Goal: Information Seeking & Learning: Check status

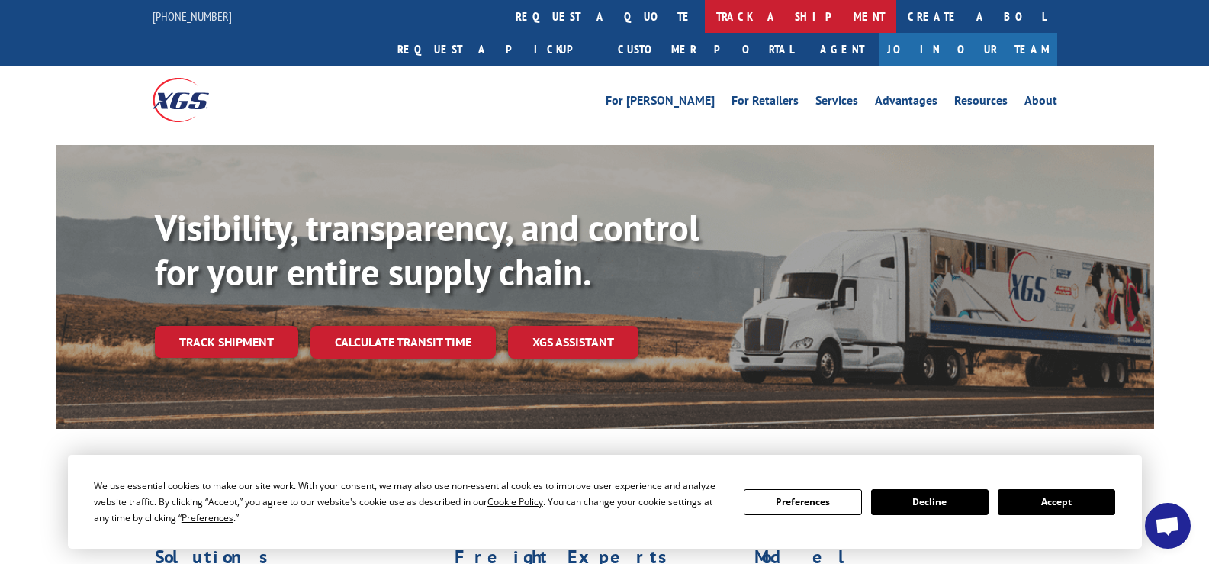
click at [705, 10] on link "track a shipment" at bounding box center [800, 16] width 191 height 33
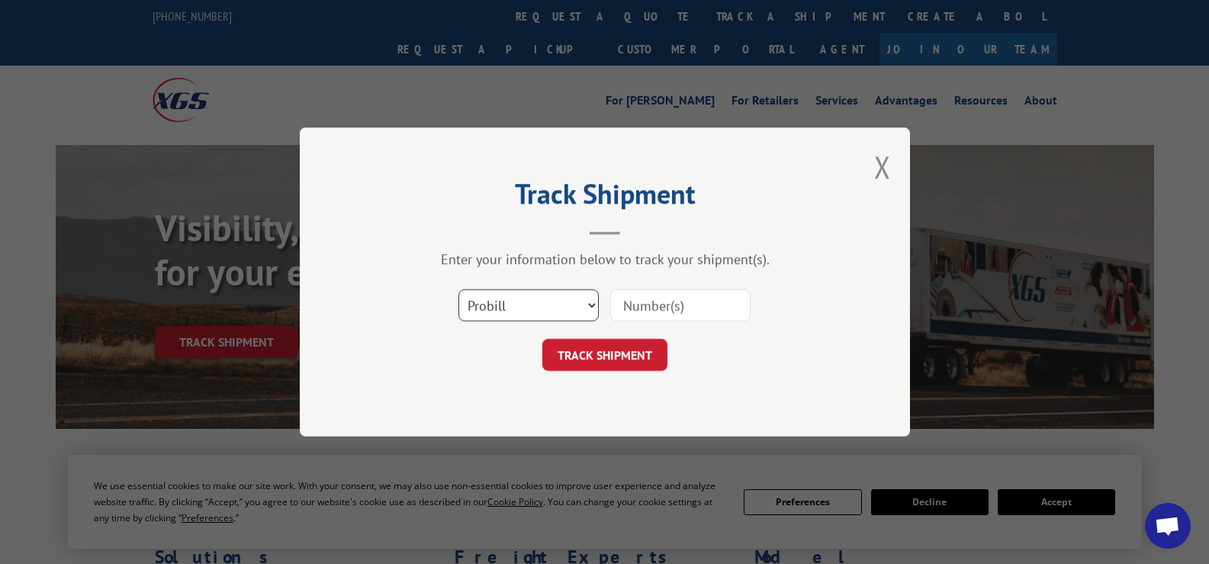
click at [529, 301] on select "Select category... Probill BOL PO" at bounding box center [528, 305] width 140 height 32
select select "bol"
click at [458, 289] on select "Select category... Probill BOL PO" at bounding box center [528, 305] width 140 height 32
click at [664, 310] on input at bounding box center [680, 305] width 140 height 32
paste input "6873859"
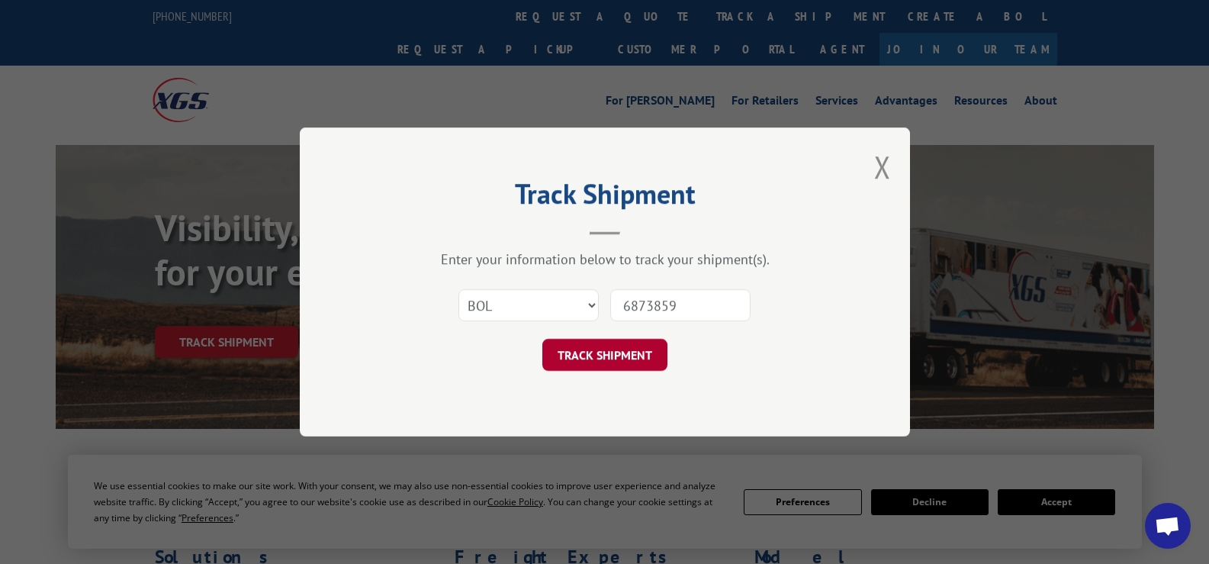
type input "6873859"
click at [605, 354] on button "TRACK SHIPMENT" at bounding box center [604, 355] width 125 height 32
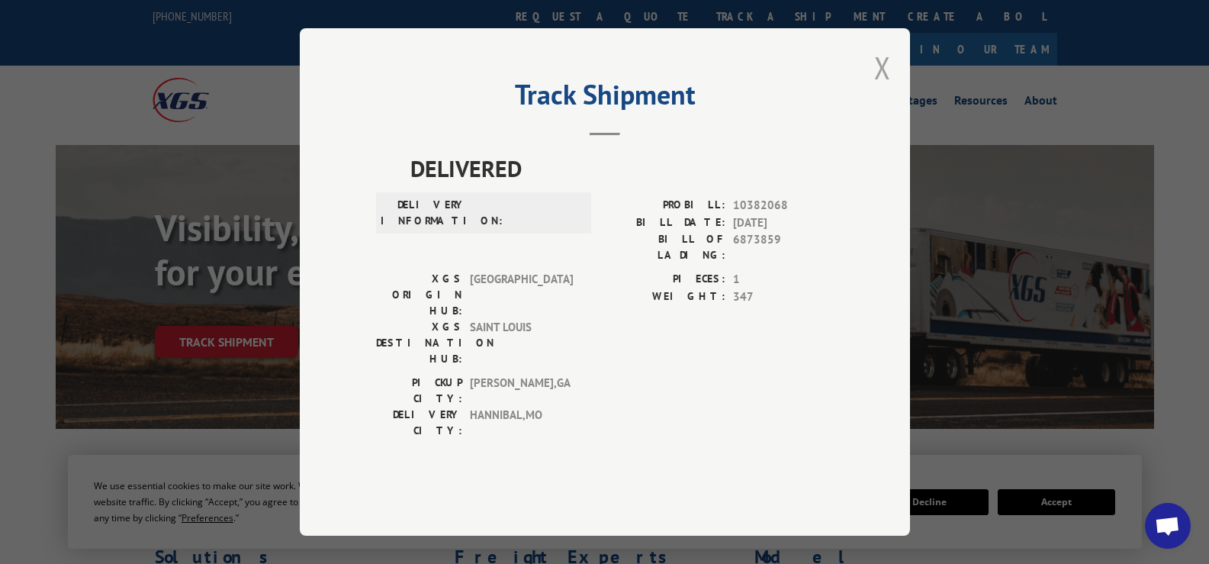
click at [886, 88] on button "Close modal" at bounding box center [882, 67] width 17 height 40
